Goal: Navigation & Orientation: Find specific page/section

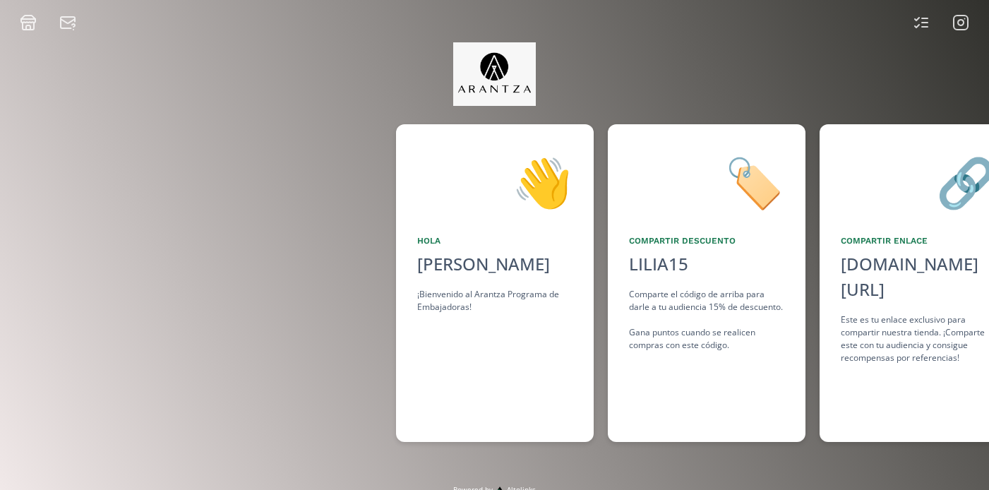
scroll to position [0, 1059]
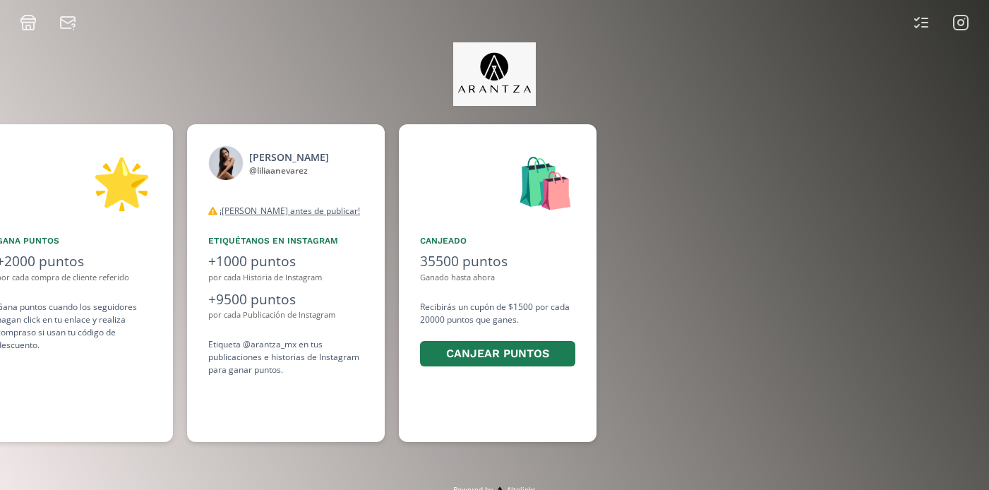
scroll to position [0, 1059]
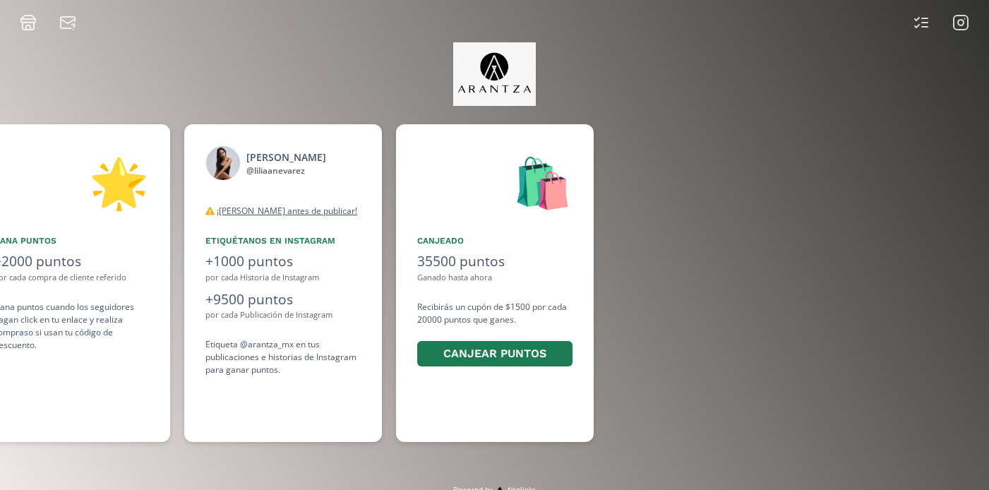
click at [964, 30] on rect at bounding box center [961, 23] width 14 height 14
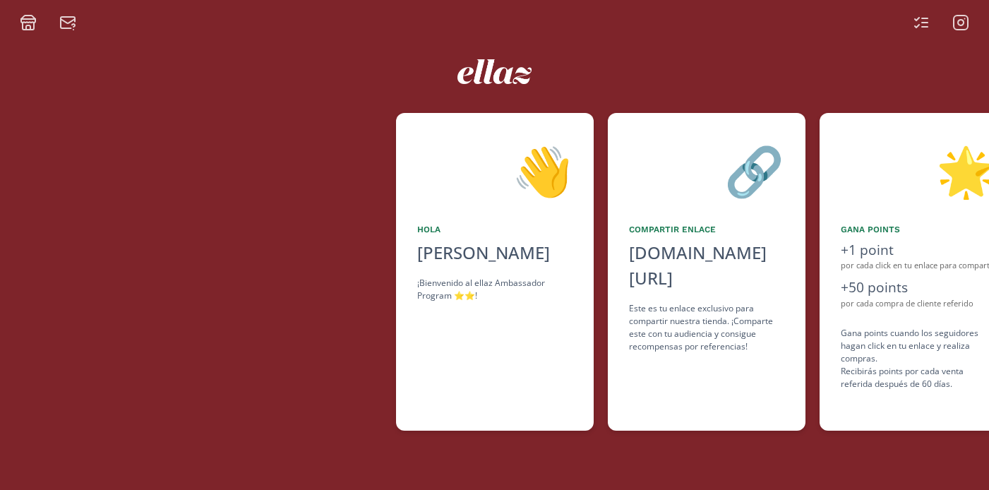
scroll to position [0, 847]
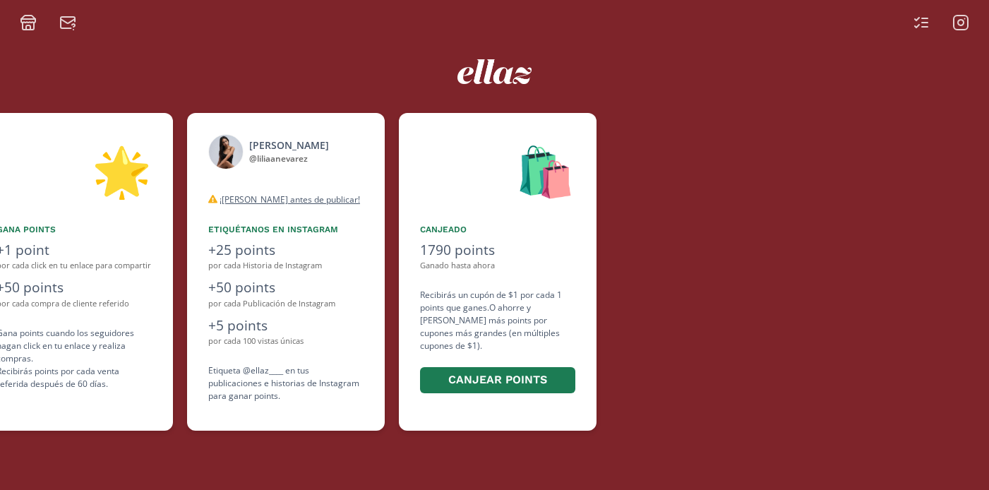
scroll to position [0, 847]
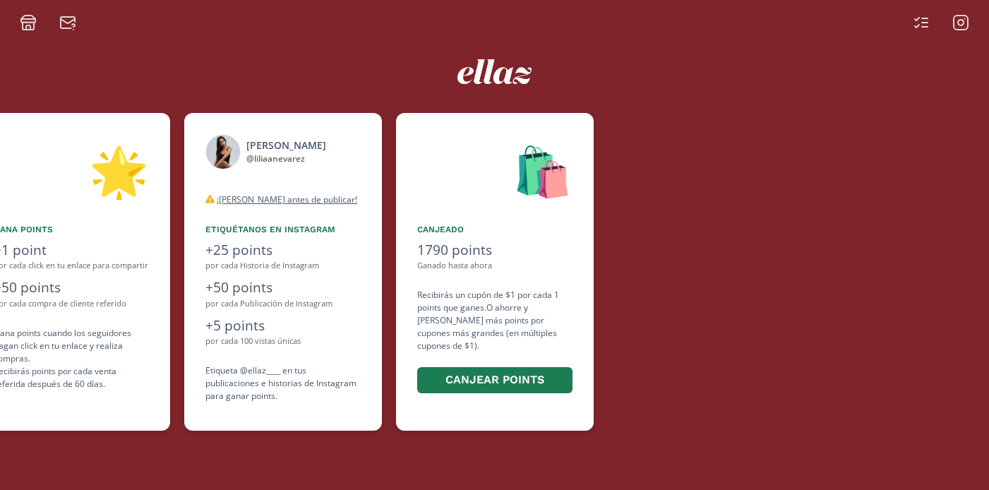
click at [957, 29] on rect at bounding box center [961, 23] width 14 height 14
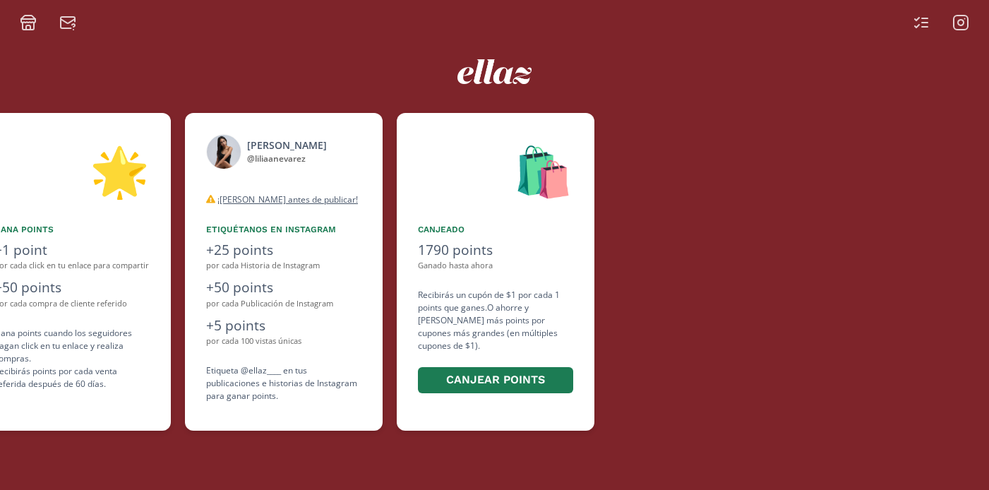
scroll to position [0, 847]
